Goal: Task Accomplishment & Management: Use online tool/utility

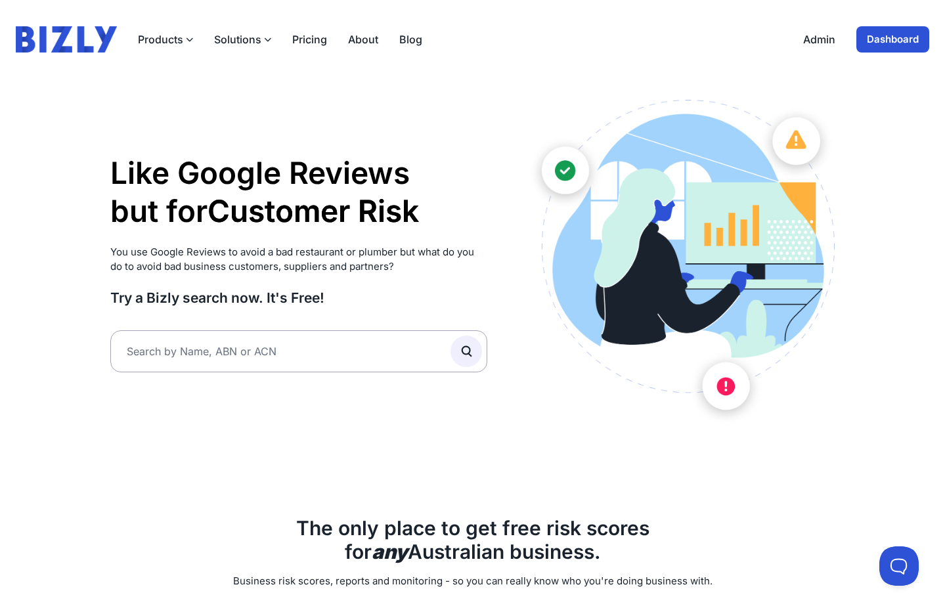
click at [877, 45] on link "Dashboard" at bounding box center [893, 39] width 73 height 26
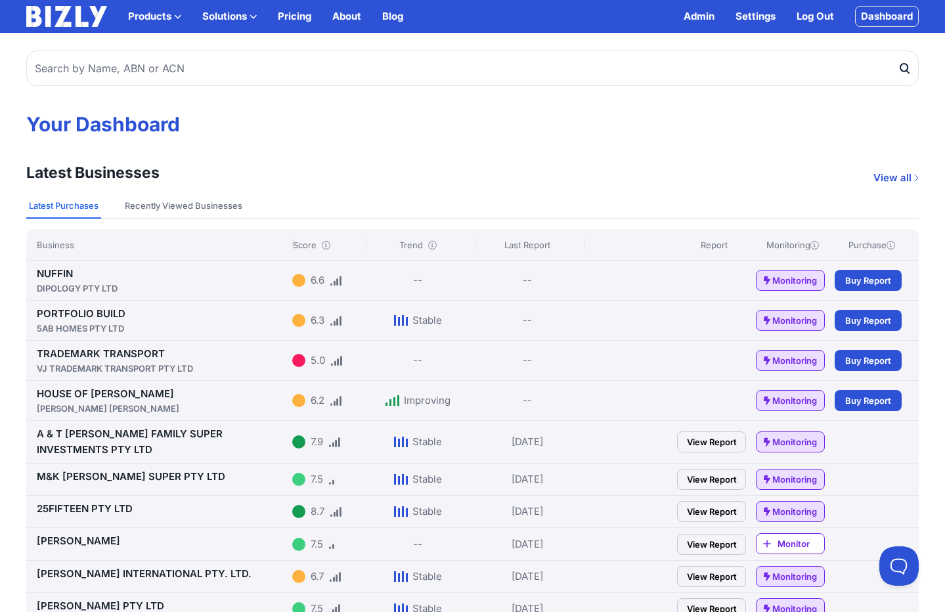
scroll to position [22, 0]
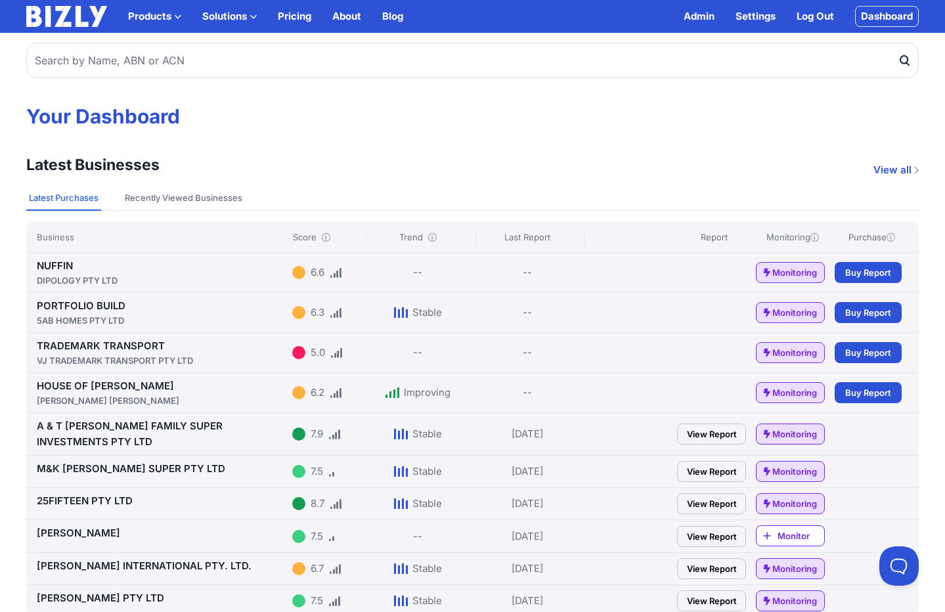
click at [76, 384] on link "HOUSE OF [PERSON_NAME] [PERSON_NAME]" at bounding box center [162, 394] width 250 height 28
click at [110, 501] on link "25FIFTEEN PTY LTD" at bounding box center [85, 501] width 96 height 12
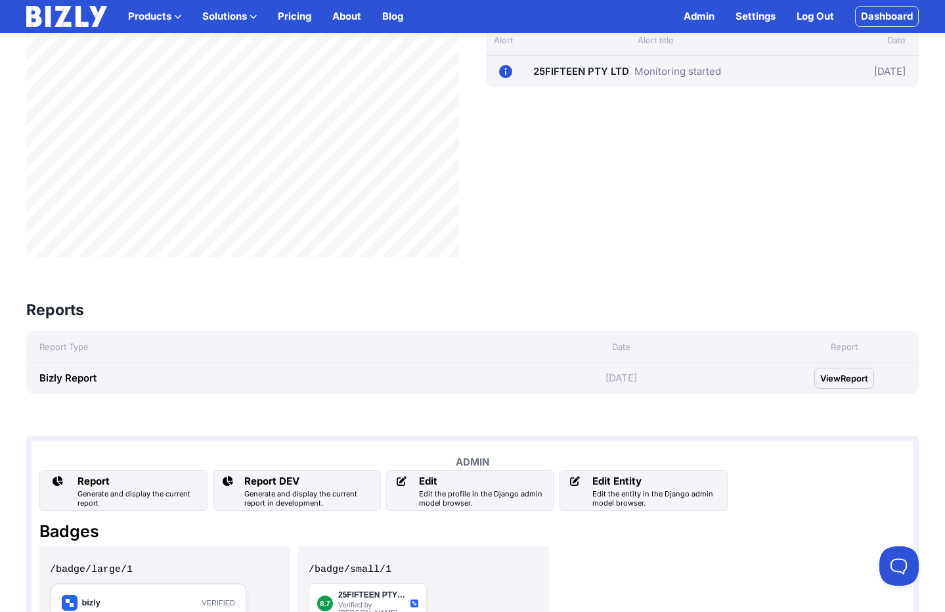
scroll to position [480, 0]
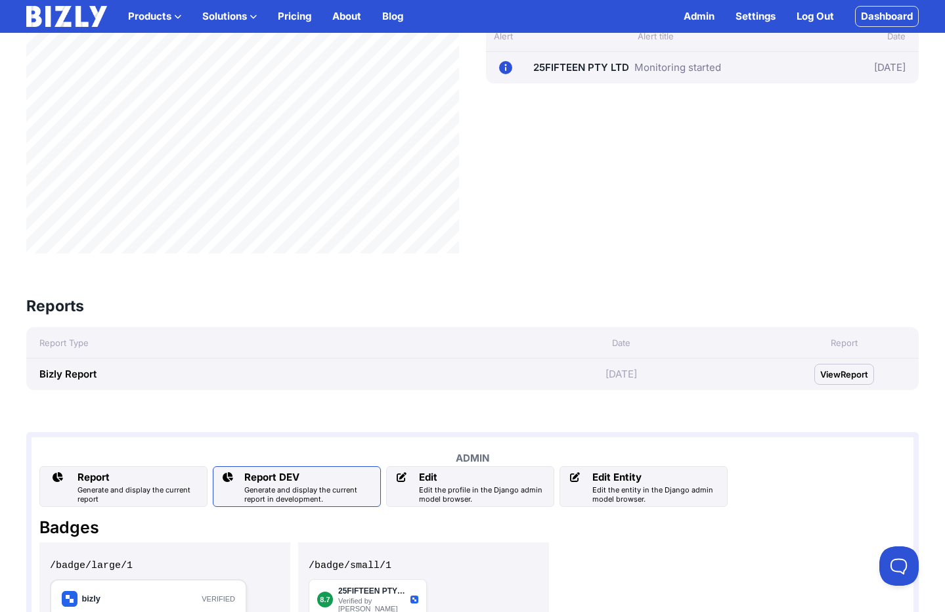
click at [310, 490] on div "Generate and display the current report in development." at bounding box center [309, 494] width 131 height 18
click at [95, 486] on div "Generate and display the current report" at bounding box center [140, 494] width 124 height 18
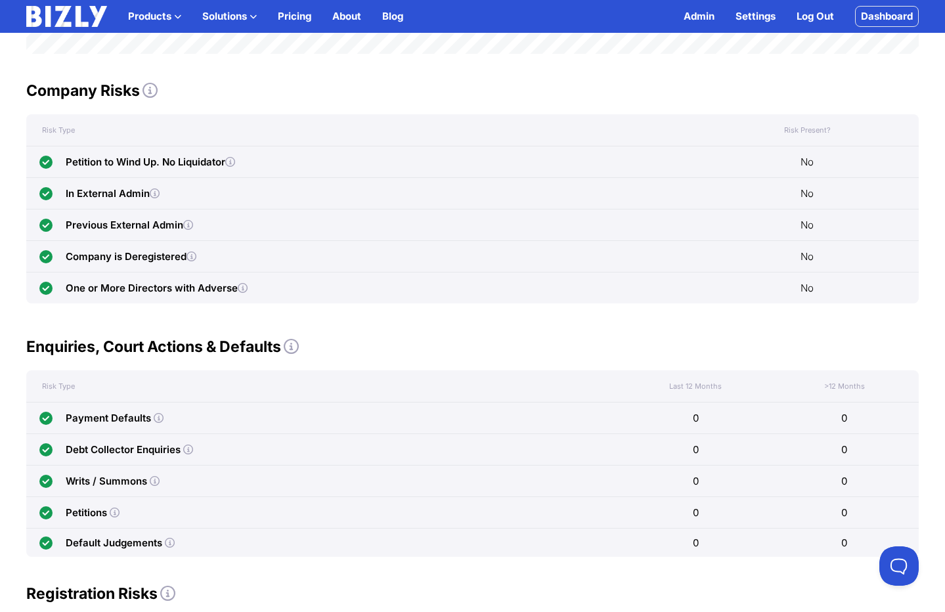
scroll to position [610, 0]
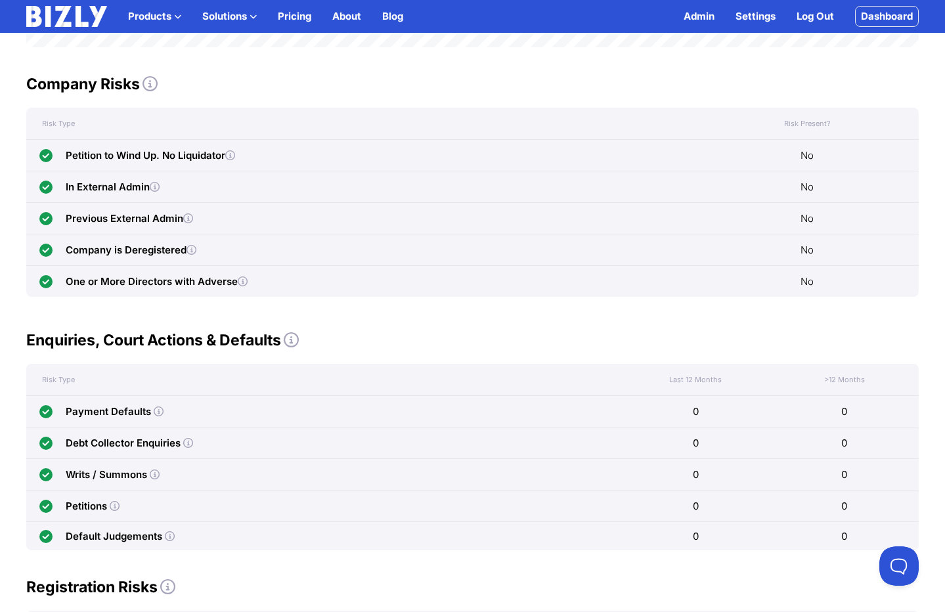
drag, startPoint x: 859, startPoint y: 406, endPoint x: 675, endPoint y: 407, distance: 184.6
click at [675, 407] on div "Payment Defaults 0 0" at bounding box center [472, 411] width 893 height 32
drag, startPoint x: 875, startPoint y: 450, endPoint x: 661, endPoint y: 445, distance: 213.5
click at [661, 445] on div "Debt Collector Enquiries 0 0" at bounding box center [472, 443] width 893 height 32
drag, startPoint x: 867, startPoint y: 479, endPoint x: 680, endPoint y: 482, distance: 186.6
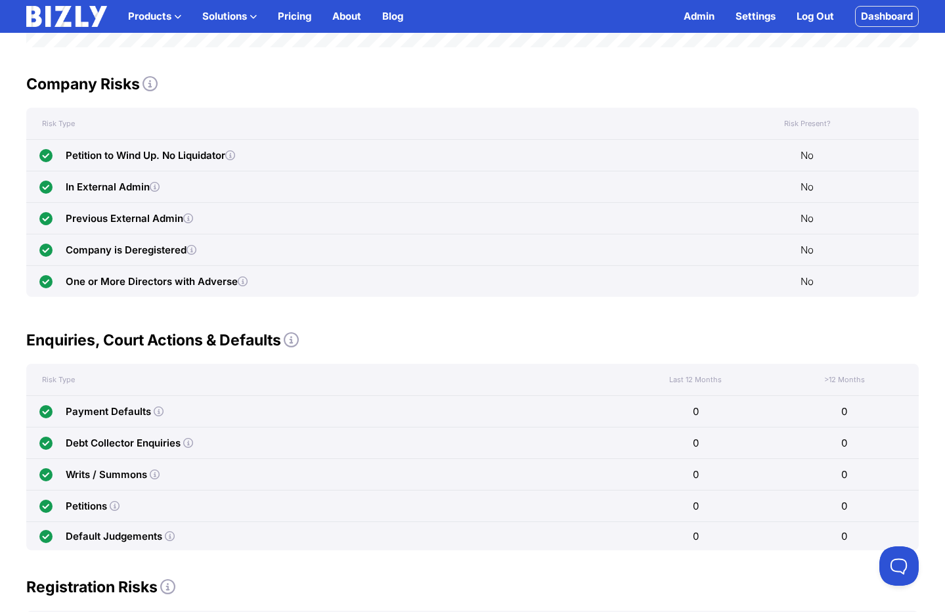
click at [680, 482] on div "Writs / Summons 0 0" at bounding box center [472, 474] width 893 height 32
click at [856, 513] on div "0" at bounding box center [844, 506] width 149 height 31
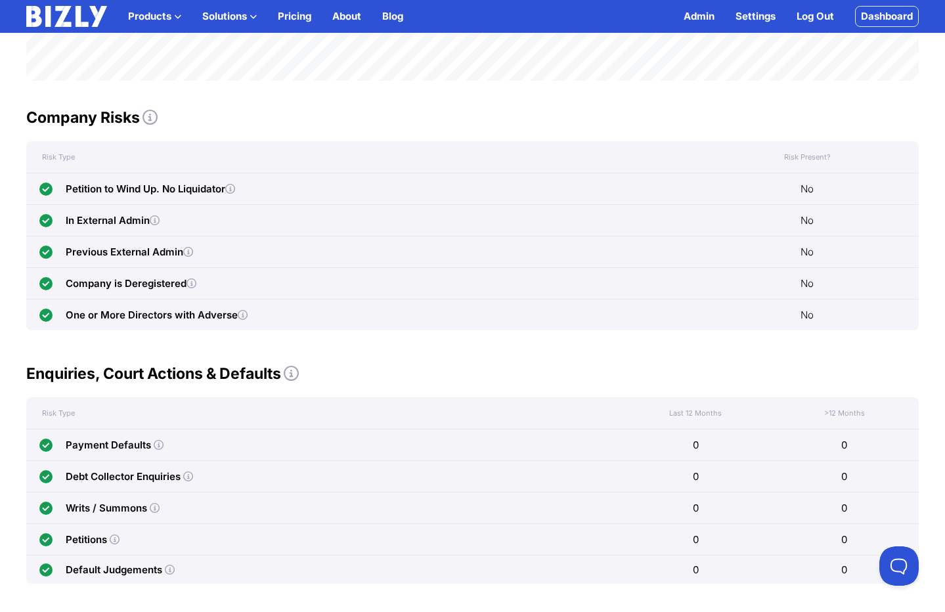
scroll to position [583, 0]
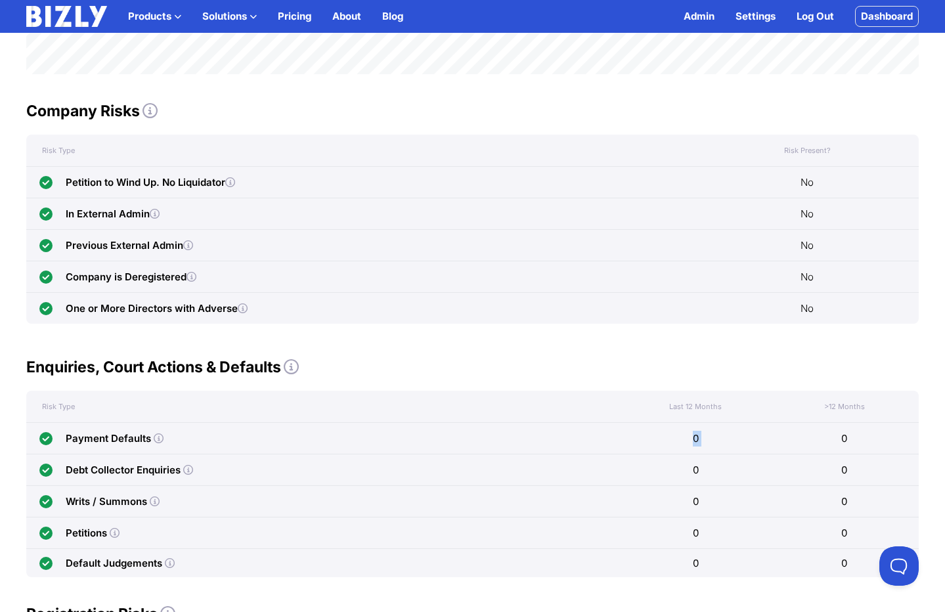
drag, startPoint x: 864, startPoint y: 429, endPoint x: 612, endPoint y: 430, distance: 252.2
click at [612, 430] on div "Payment Defaults 0 0" at bounding box center [472, 438] width 893 height 32
drag, startPoint x: 864, startPoint y: 469, endPoint x: 638, endPoint y: 468, distance: 226.0
click at [638, 468] on div "Debt Collector Enquiries 0 0" at bounding box center [472, 470] width 893 height 32
click at [867, 505] on div "0" at bounding box center [844, 501] width 149 height 31
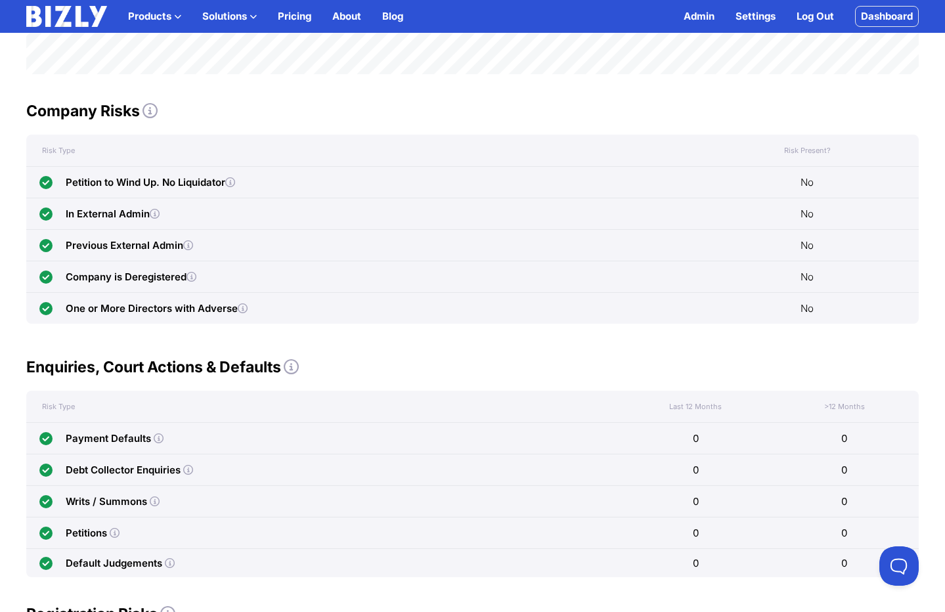
drag, startPoint x: 867, startPoint y: 505, endPoint x: 672, endPoint y: 504, distance: 195.1
click at [672, 504] on div "Writs / Summons 0 0" at bounding box center [472, 501] width 893 height 32
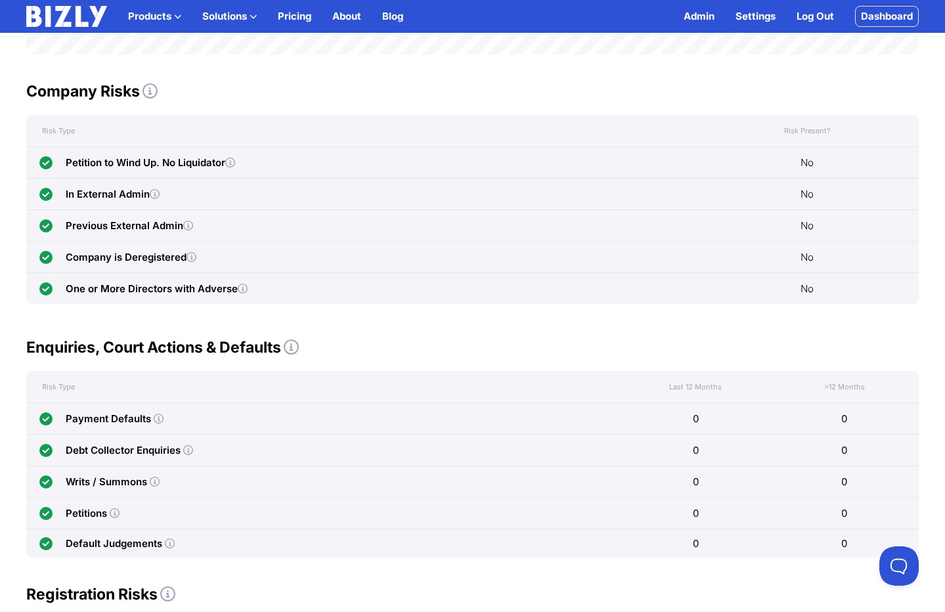
scroll to position [615, 0]
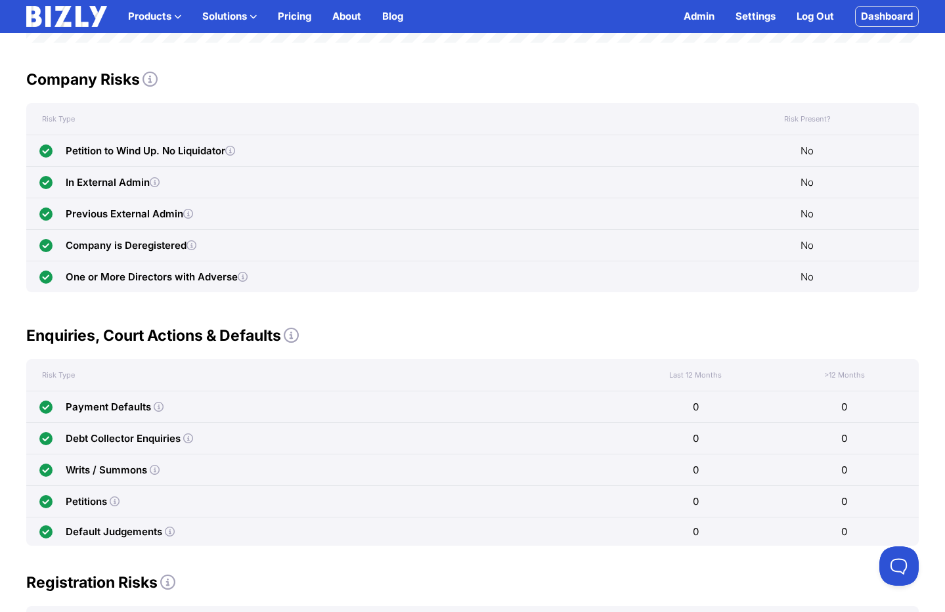
click at [255, 462] on div "Writs / Summons" at bounding box center [323, 470] width 595 height 31
click at [114, 409] on div "Payment Defaults" at bounding box center [108, 407] width 85 height 16
click at [432, 333] on h2 "Enquiries, Court Actions & Defaults" at bounding box center [472, 335] width 893 height 21
click at [157, 407] on icon at bounding box center [159, 407] width 10 height 10
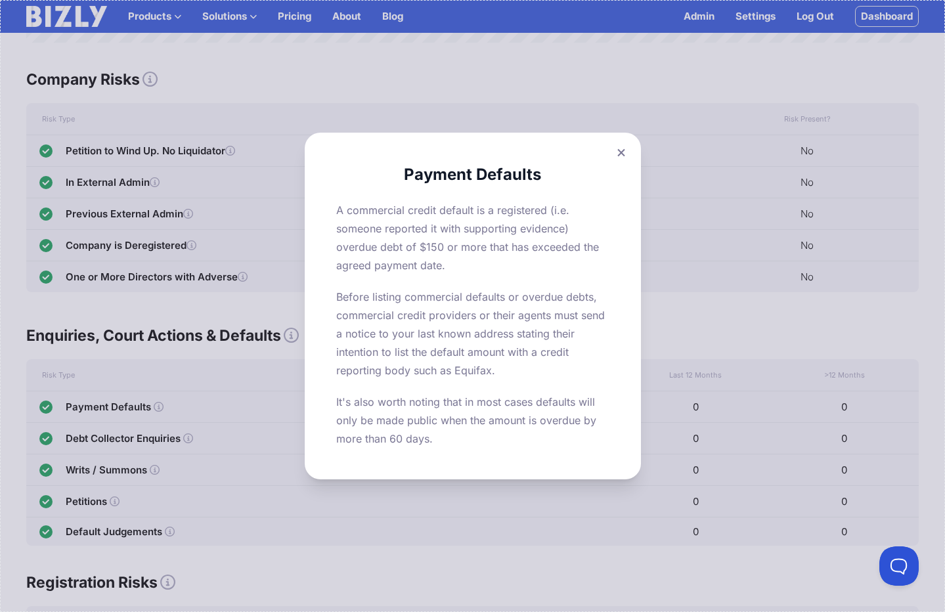
click at [625, 150] on button at bounding box center [621, 152] width 18 height 19
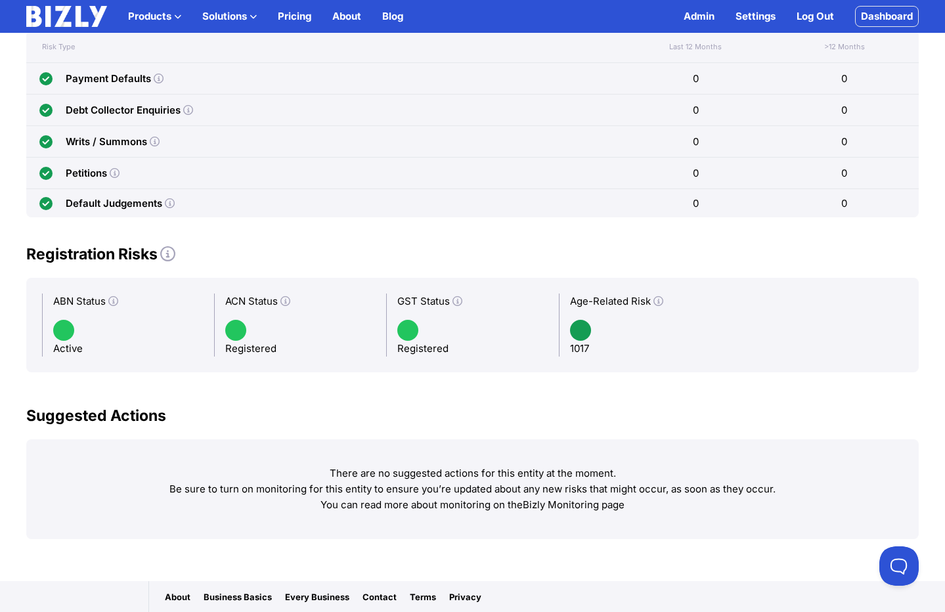
scroll to position [945, 0]
click at [659, 301] on icon at bounding box center [659, 300] width 10 height 10
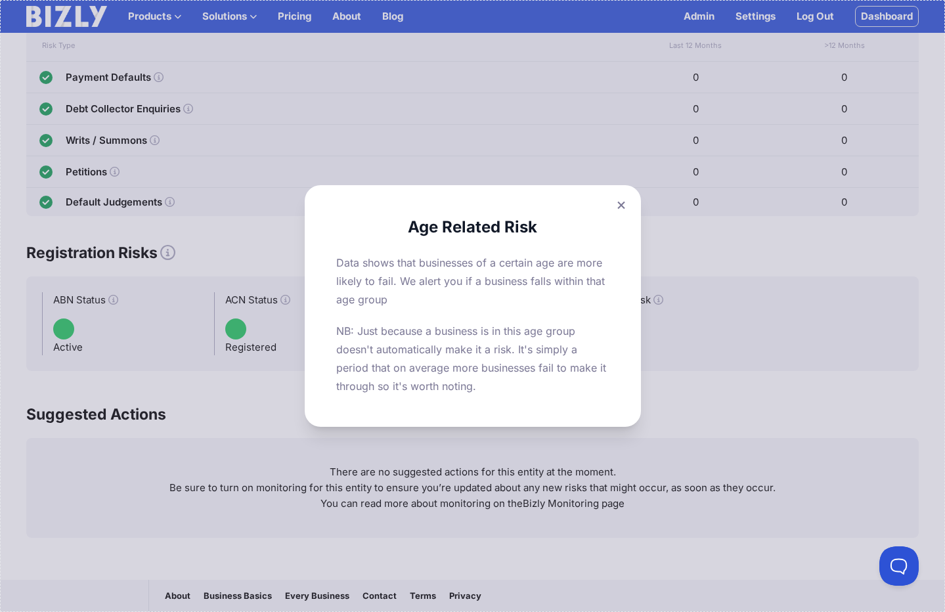
click at [621, 208] on icon at bounding box center [621, 205] width 8 height 9
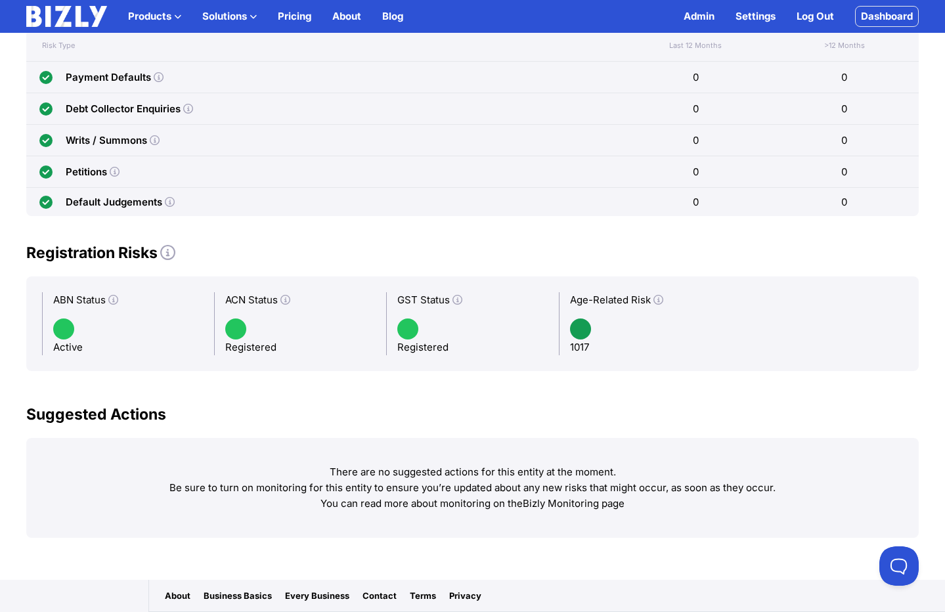
drag, startPoint x: 588, startPoint y: 350, endPoint x: 567, endPoint y: 350, distance: 21.0
click at [567, 350] on div "Age-Related Risk 1017" at bounding box center [645, 323] width 172 height 63
click at [620, 432] on div "Suggested Actions There are no suggested actions for this entity at the moment.…" at bounding box center [472, 471] width 893 height 134
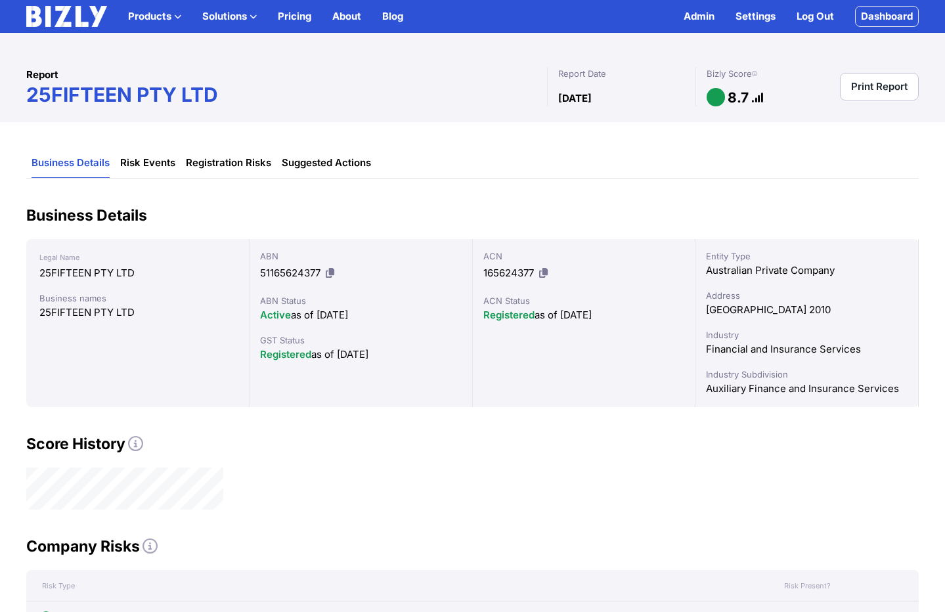
scroll to position [383, 0]
